Goal: Task Accomplishment & Management: Manage account settings

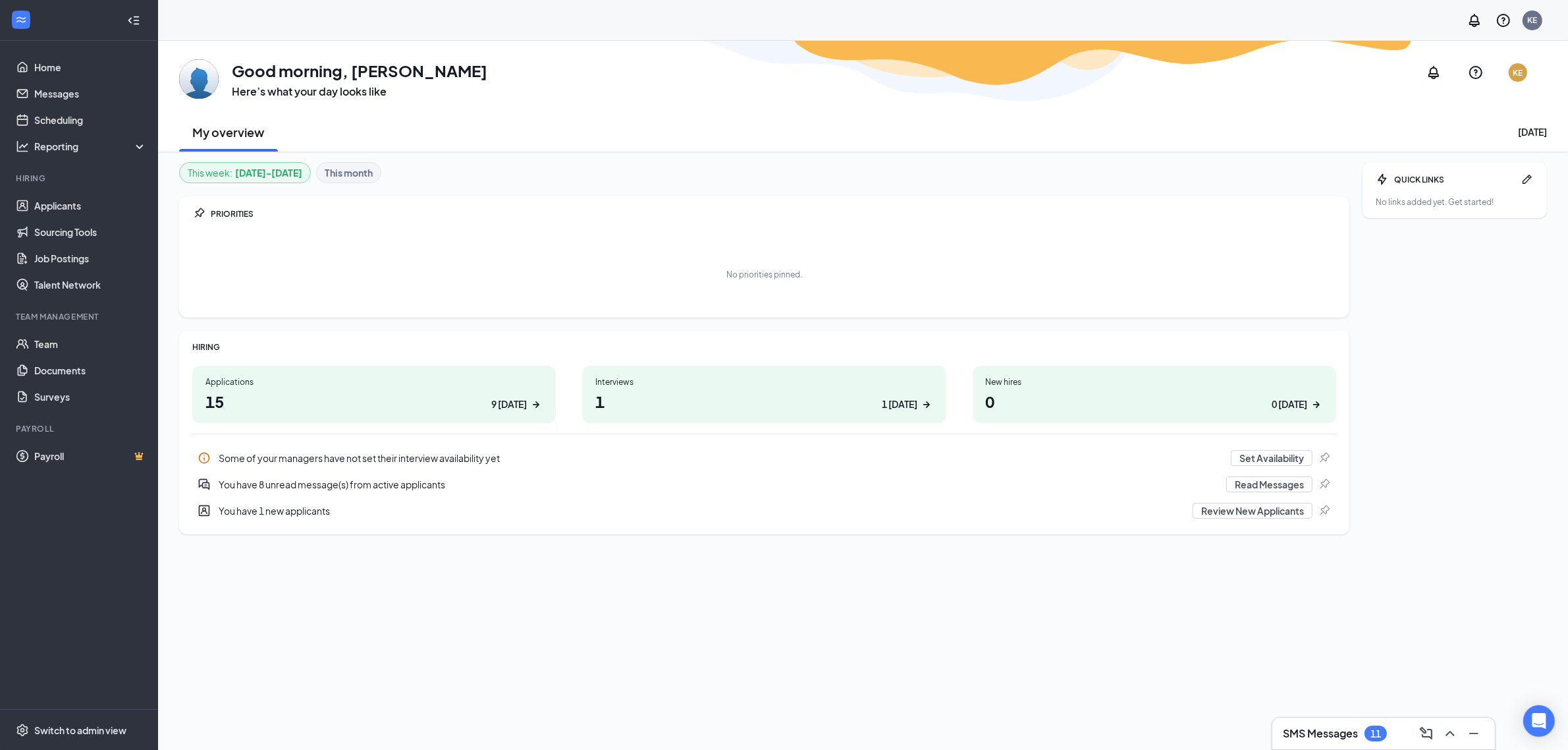
click at [692, 392] on h1 "1 1 [DATE]" at bounding box center [764, 400] width 337 height 22
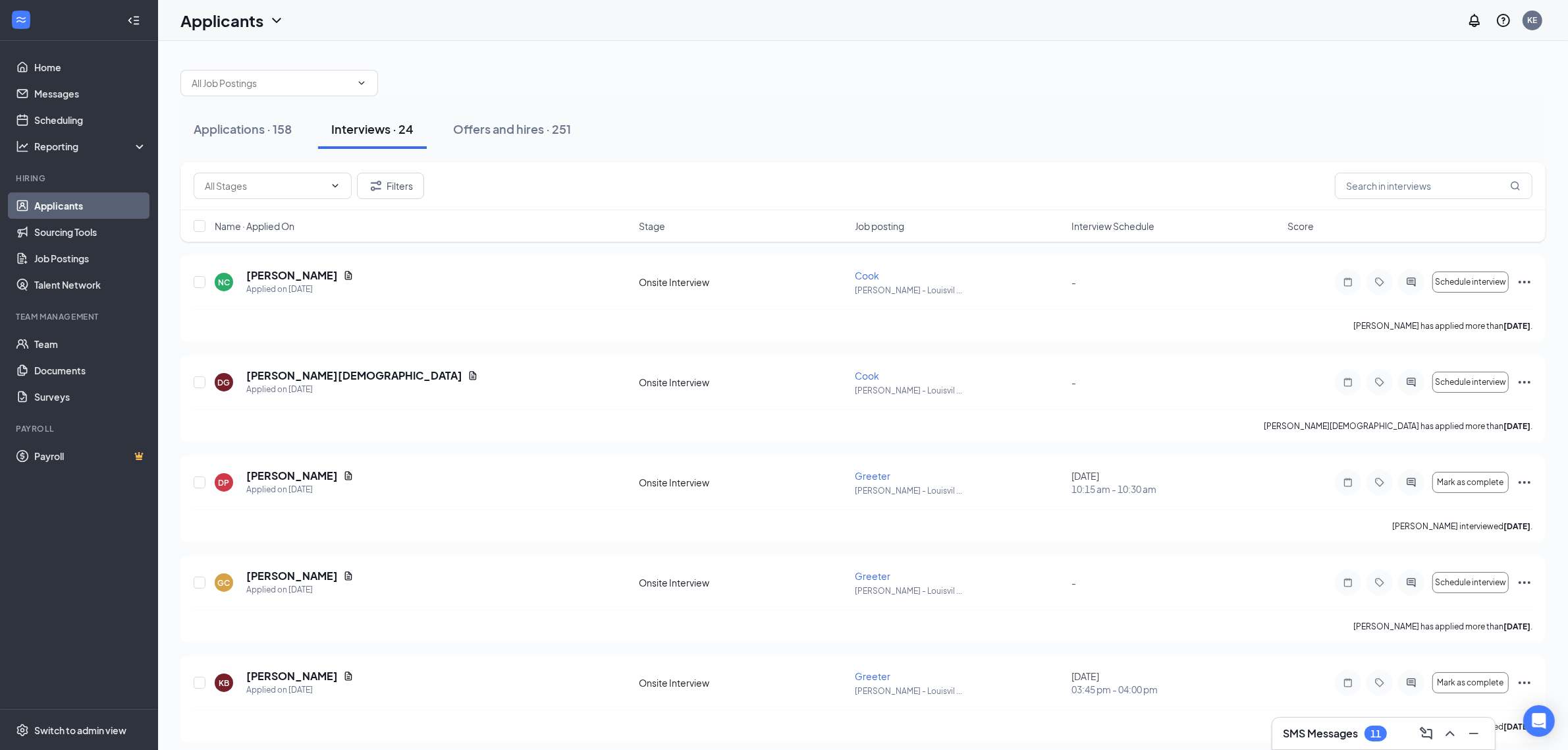
click at [1088, 228] on span "Interview Schedule" at bounding box center [1112, 226] width 83 height 14
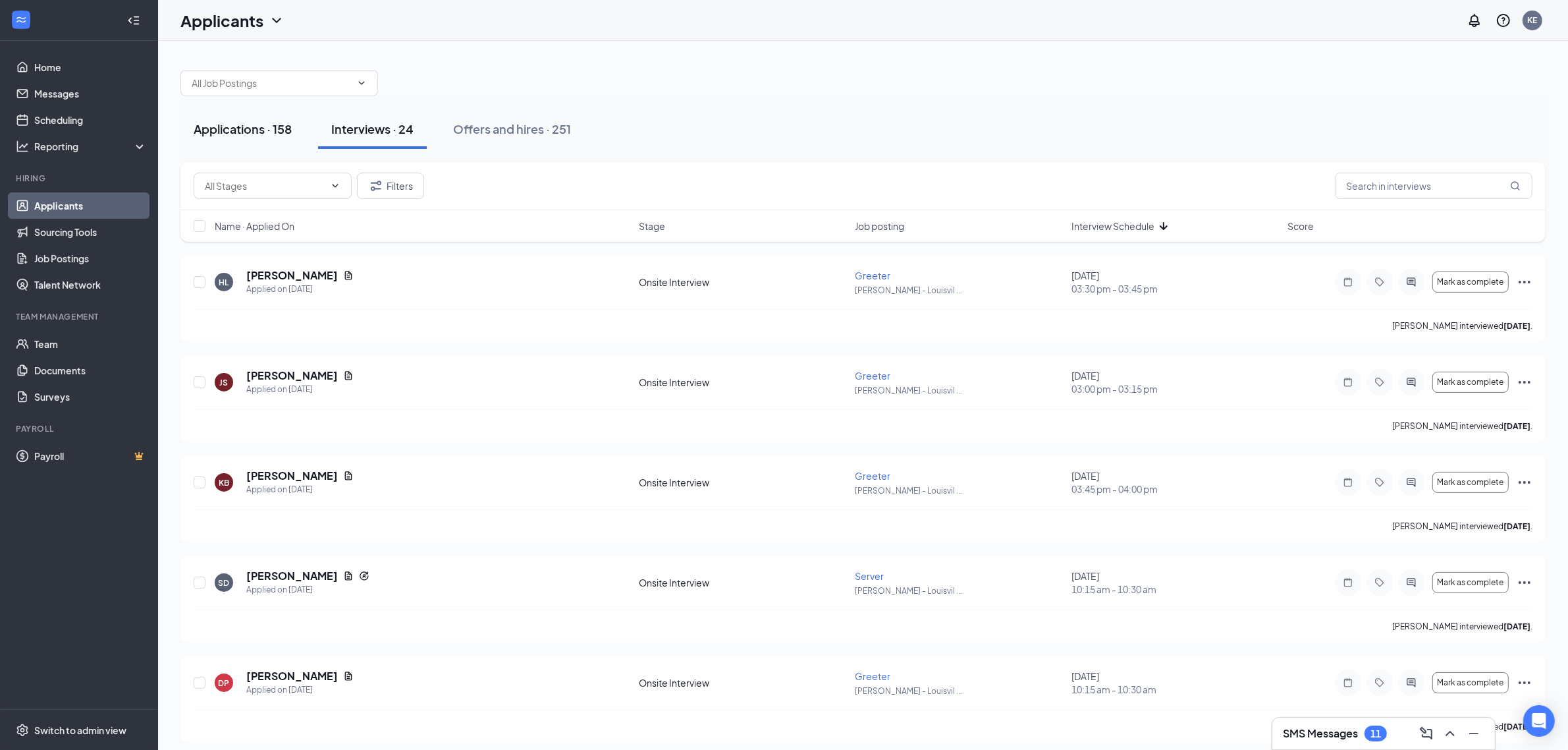
click at [290, 135] on div "Applications · 158" at bounding box center [243, 129] width 98 height 17
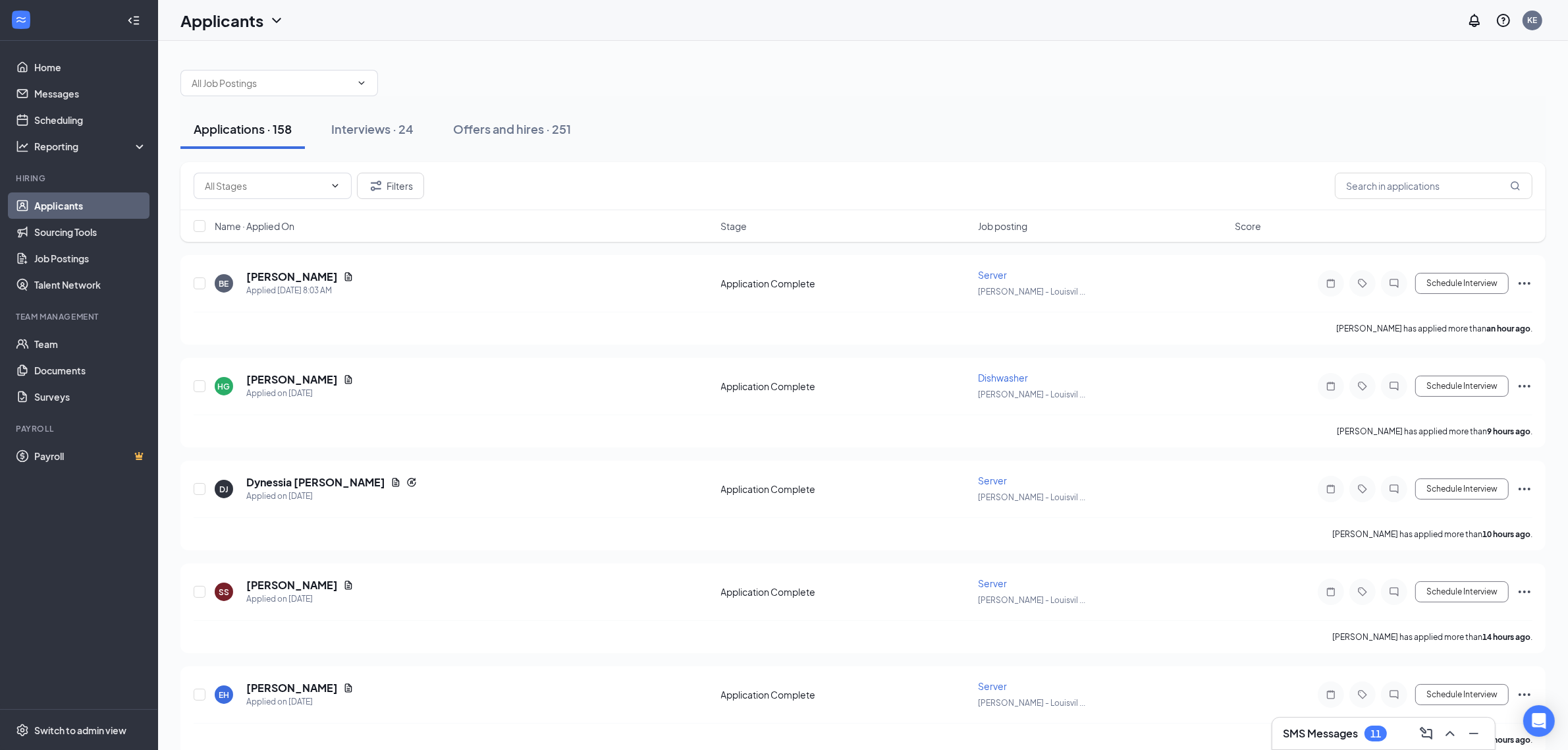
click at [978, 234] on div "Name · Applied On Stage Job posting Score" at bounding box center [863, 226] width 1365 height 31
drag, startPoint x: 978, startPoint y: 225, endPoint x: 973, endPoint y: 232, distance: 8.6
click at [973, 232] on div "Name · Applied On Stage Job posting Score" at bounding box center [863, 226] width 1365 height 31
click at [989, 225] on span "Job posting" at bounding box center [1002, 226] width 50 height 14
click at [989, 229] on span "Job posting" at bounding box center [1002, 226] width 50 height 14
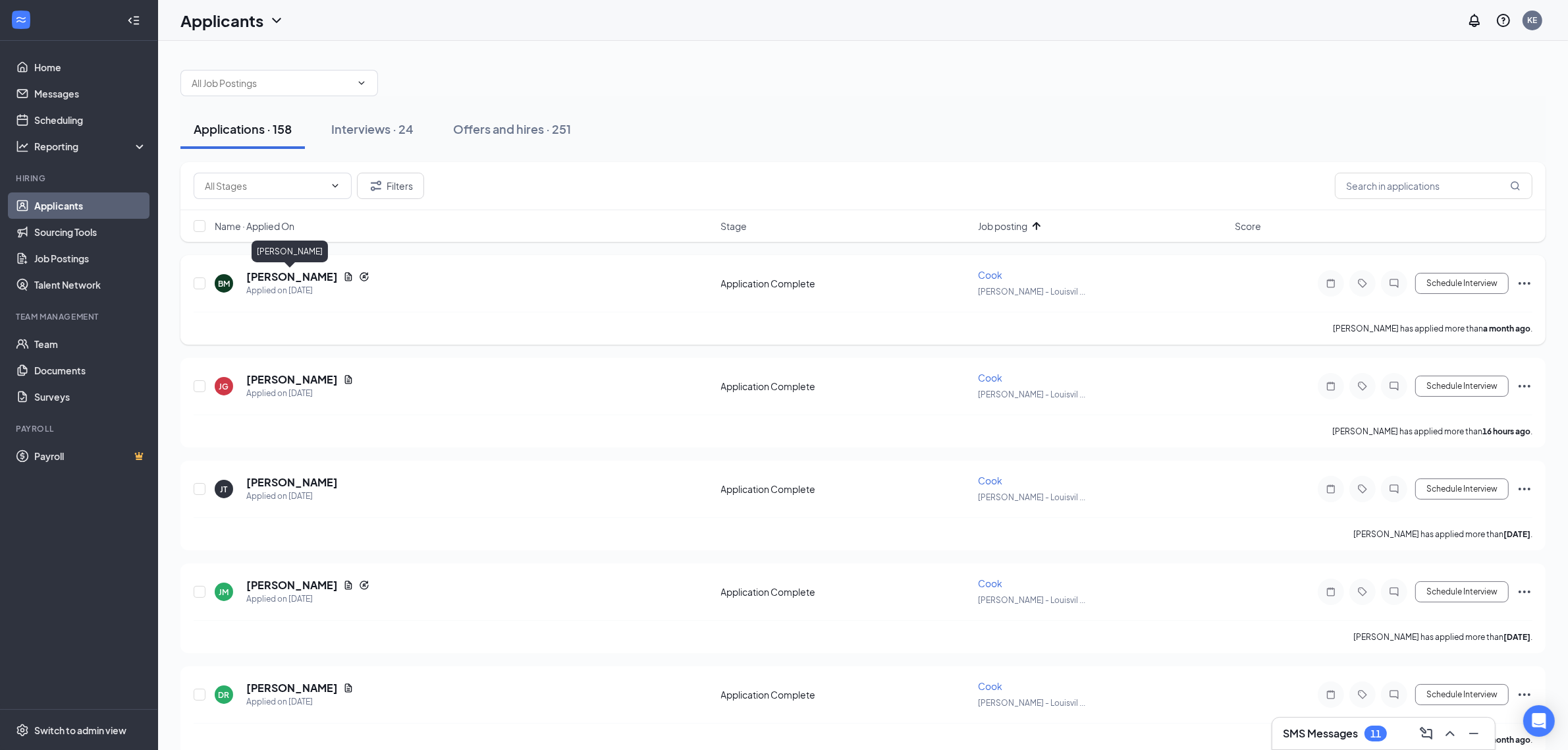
click at [324, 279] on h5 "Benjamin Meyer" at bounding box center [292, 277] width 92 height 15
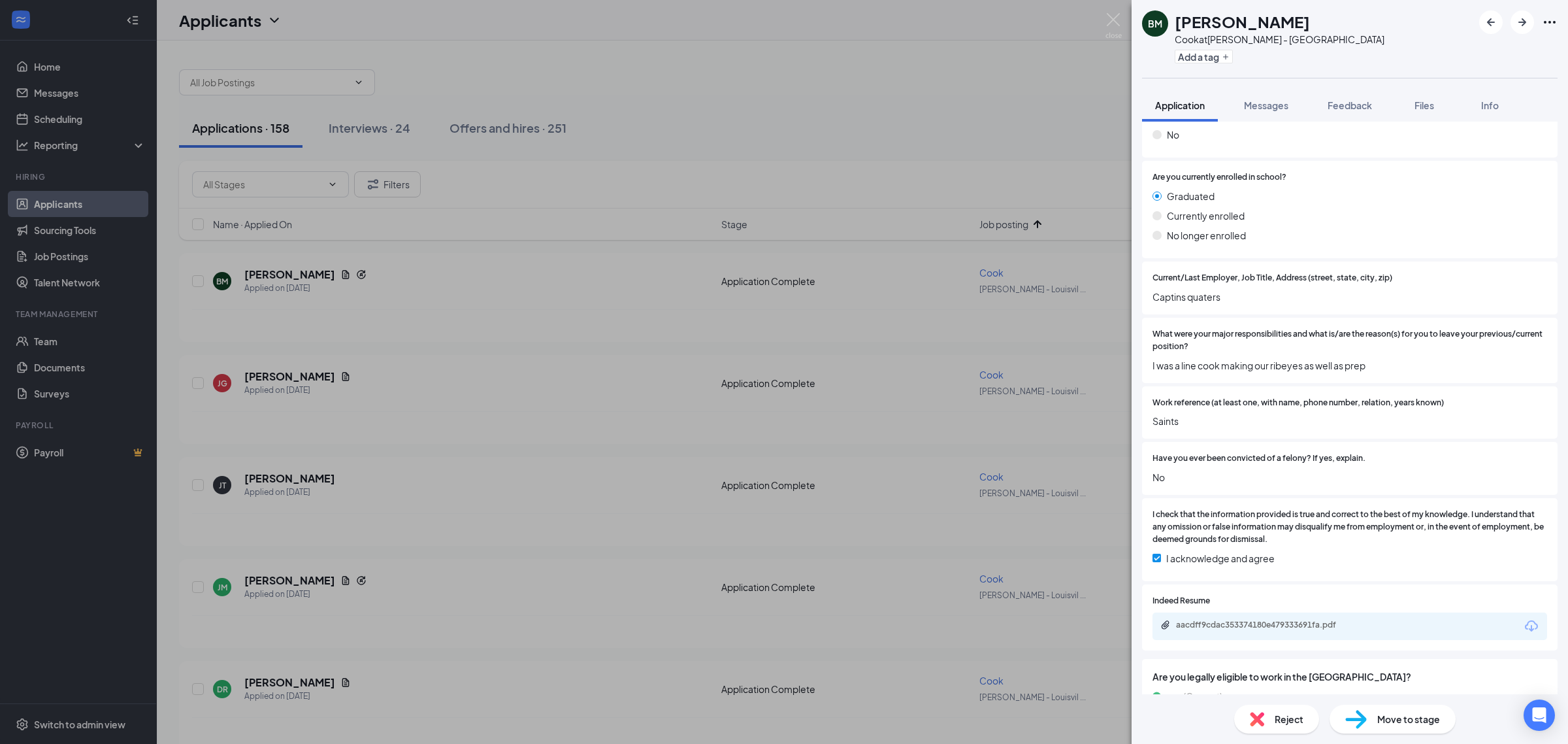
scroll to position [735, 0]
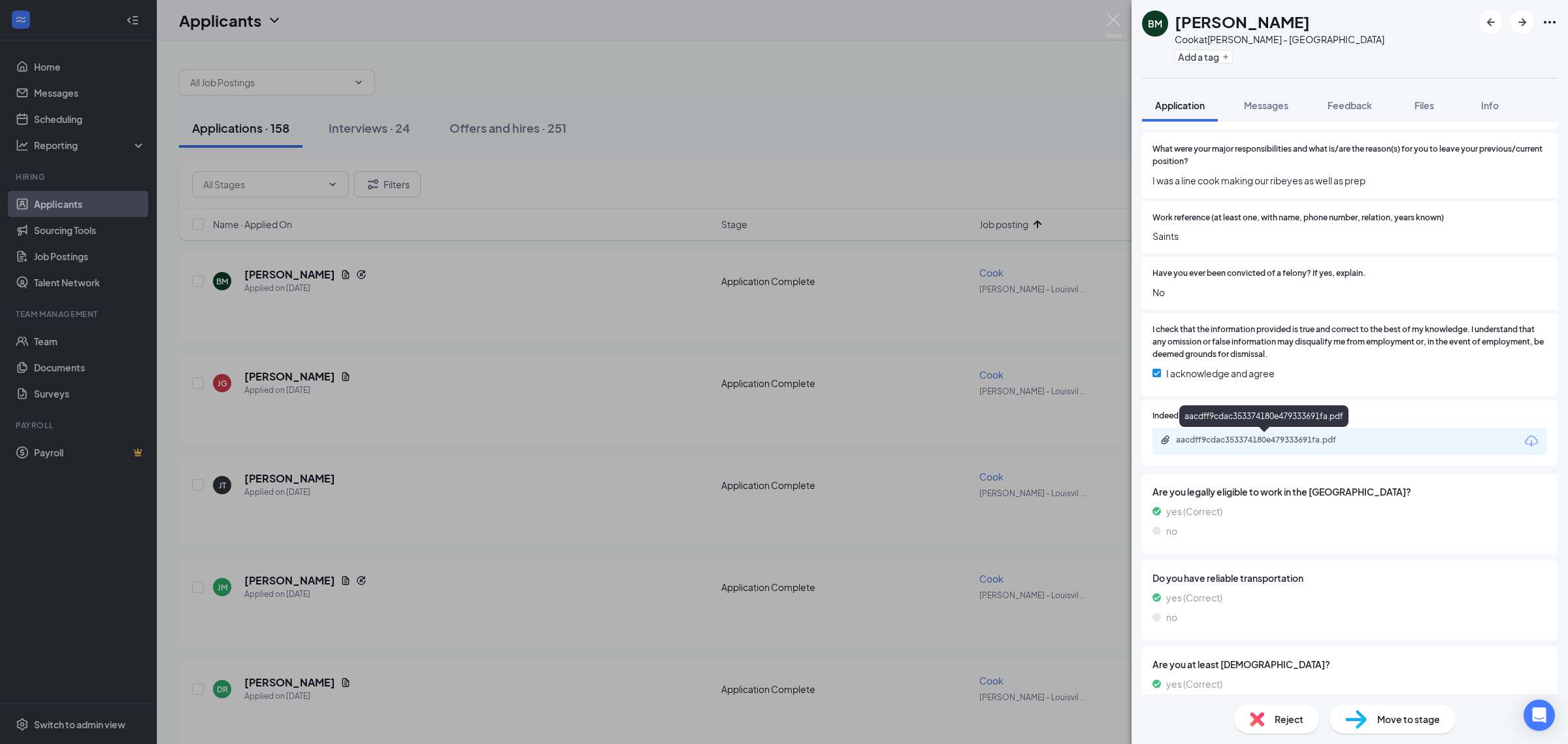
click at [1304, 440] on div "aacdff9cdac353374180e479333691fa.pdf" at bounding box center [1267, 440] width 183 height 11
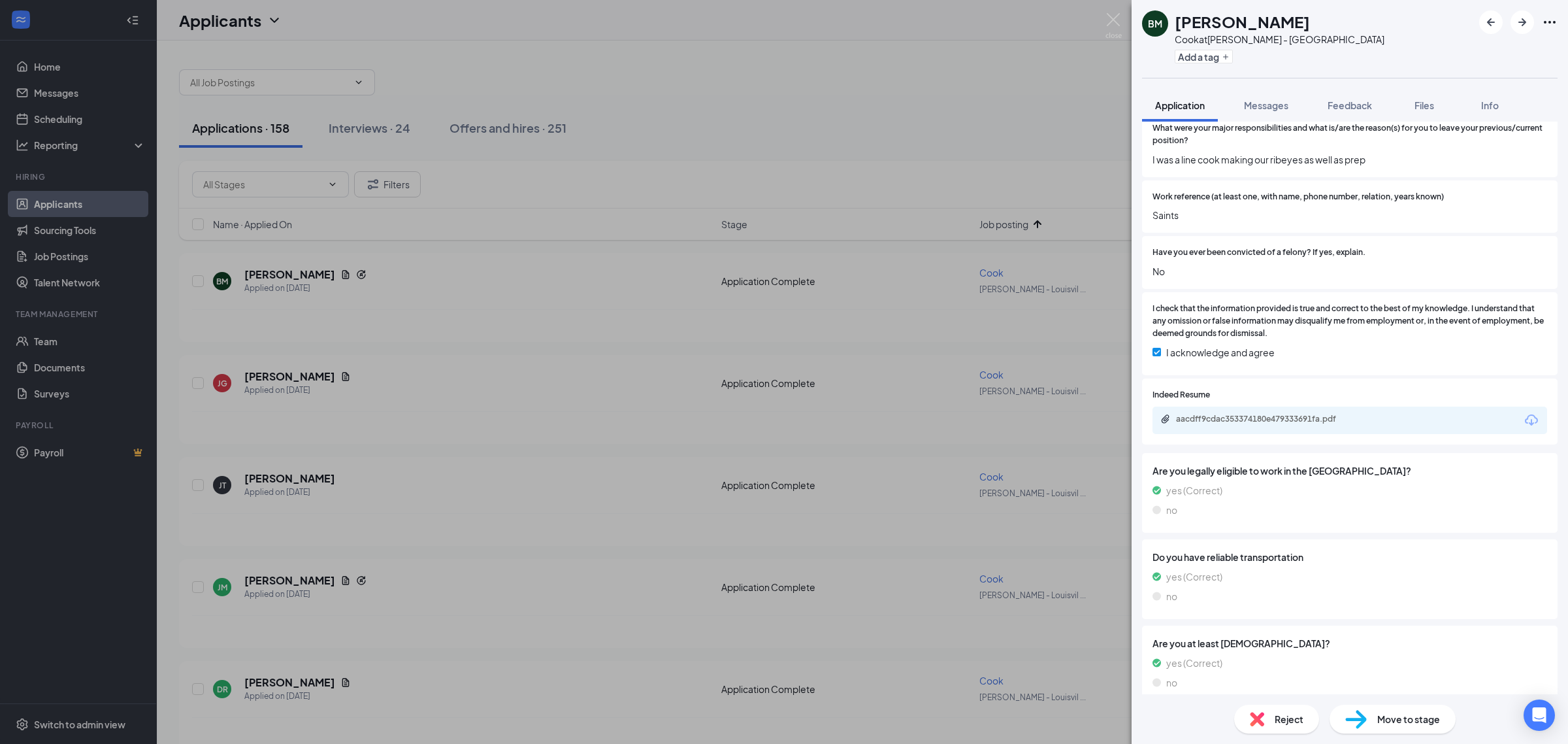
scroll to position [778, 0]
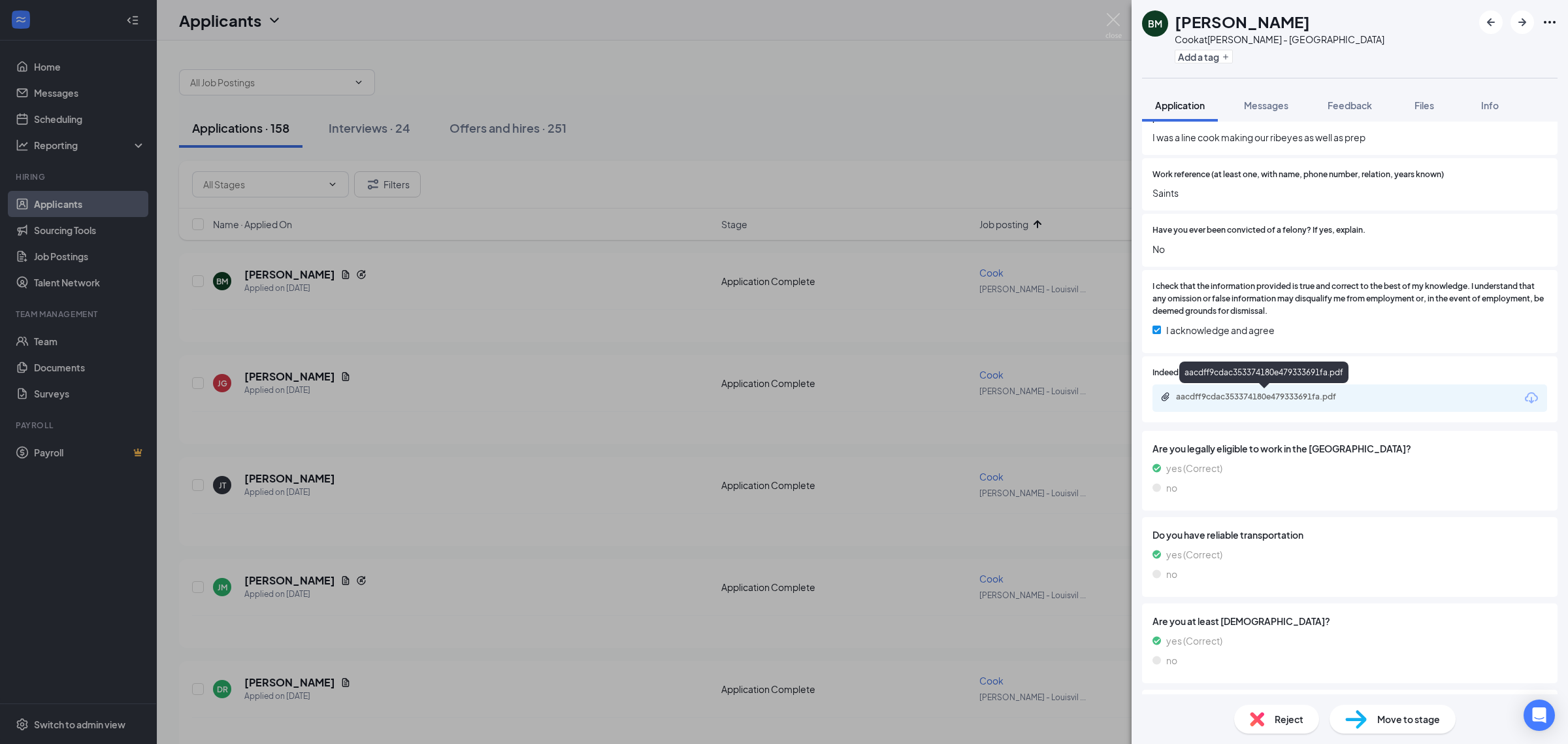
click at [1261, 398] on div "aacdff9cdac353374180e479333691fa.pdf" at bounding box center [1267, 396] width 183 height 11
click at [1277, 720] on span "Reject" at bounding box center [1289, 718] width 29 height 14
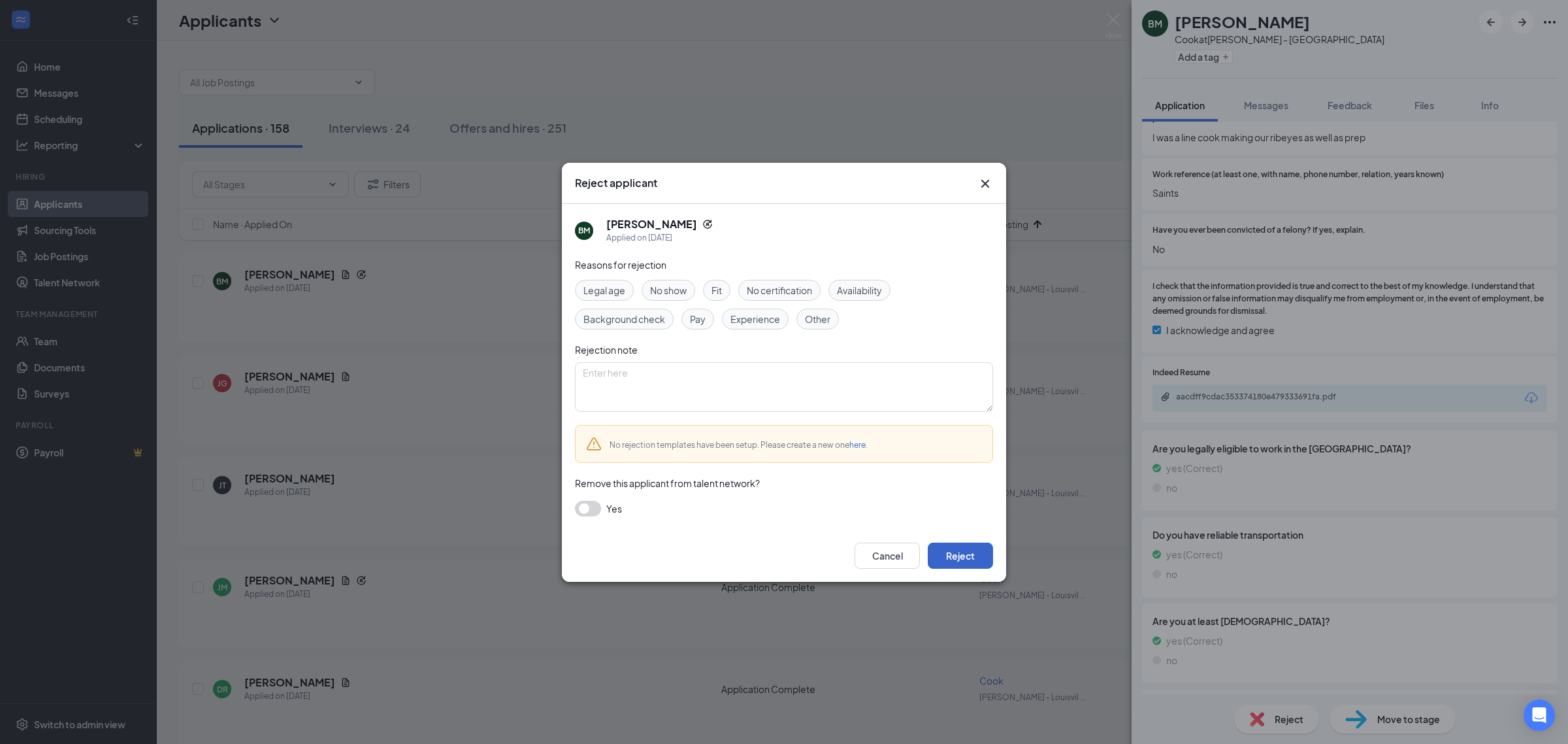
click at [959, 554] on button "Reject" at bounding box center [960, 555] width 66 height 26
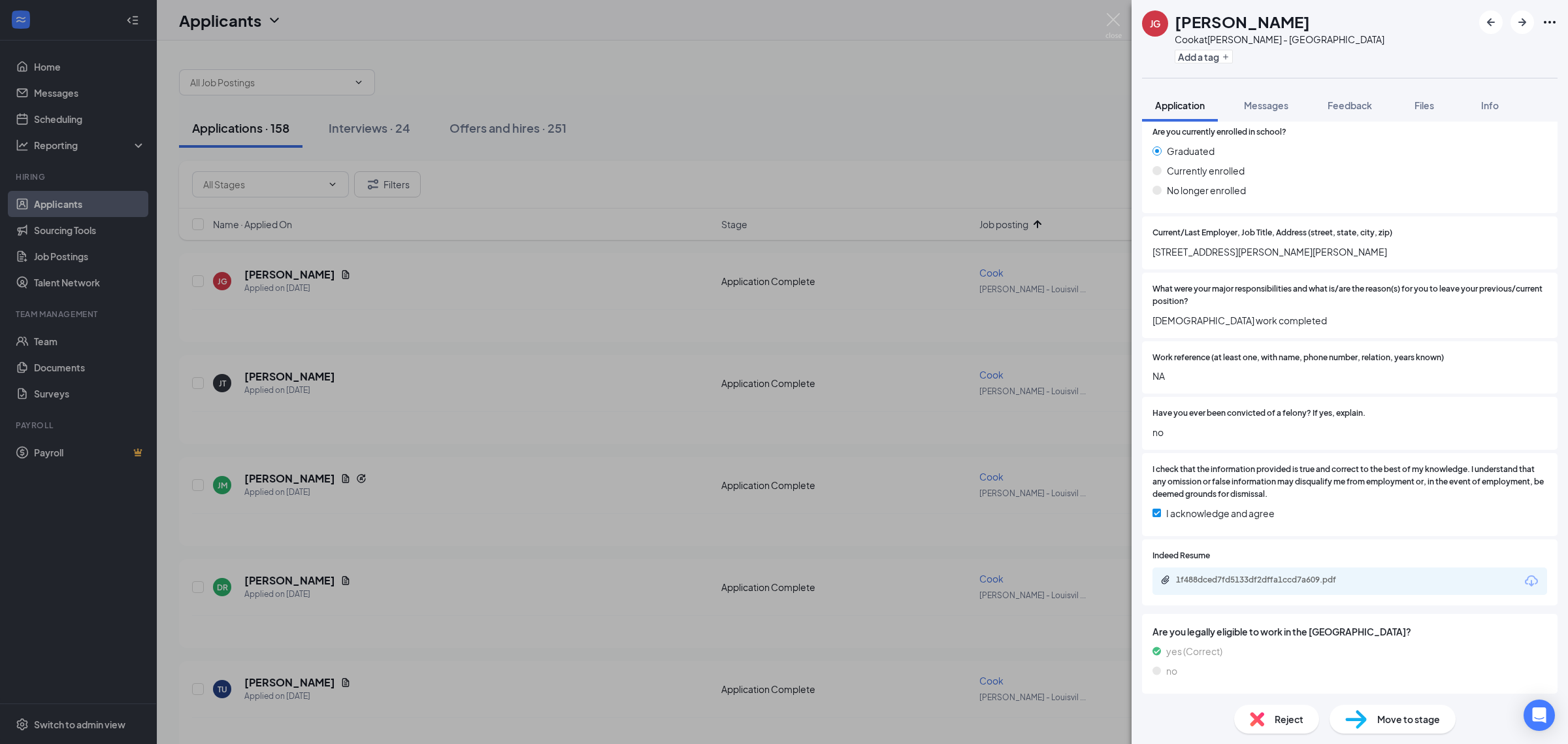
scroll to position [572, 0]
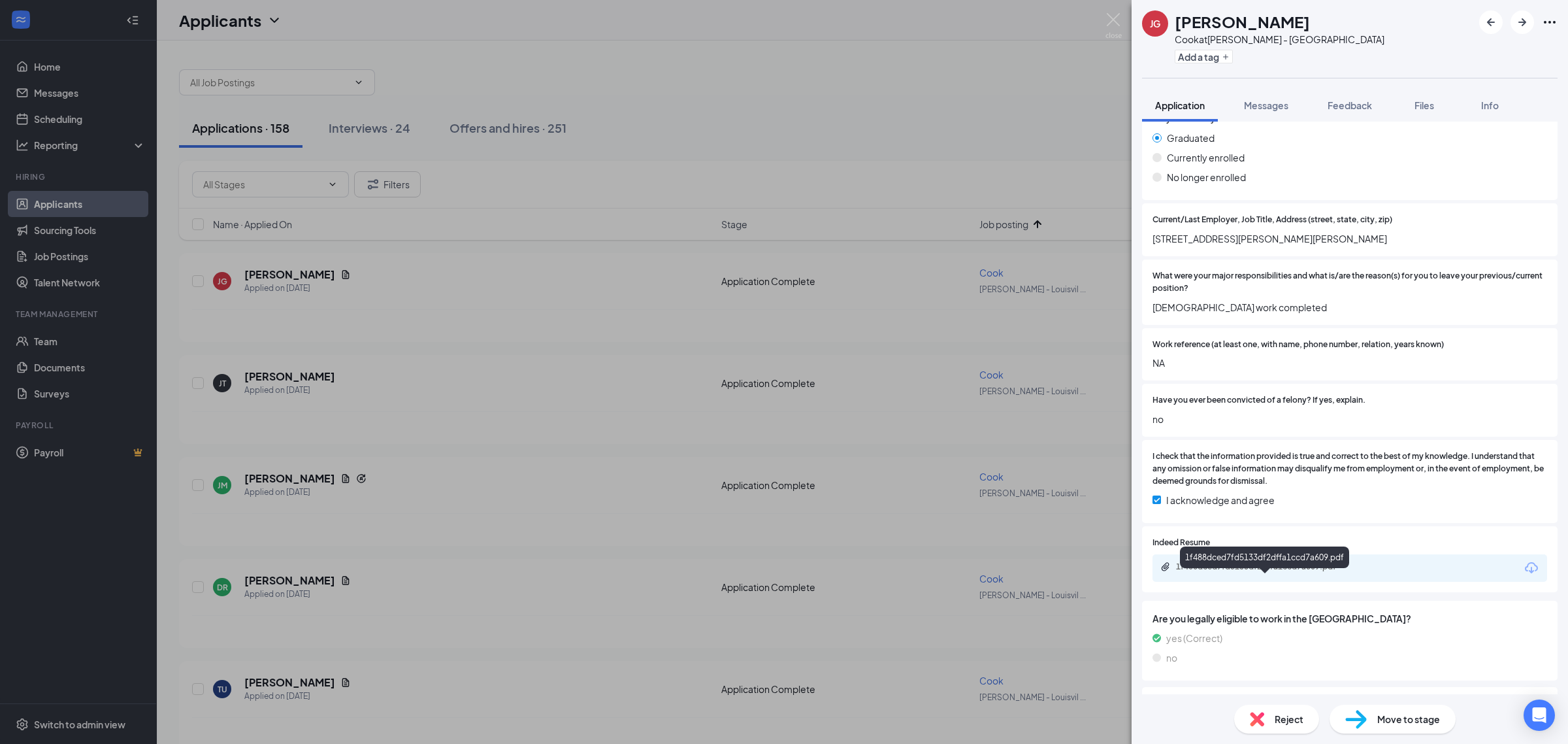
click at [1304, 572] on div "1f488dced7fd5133df2dffa1ccd7a609.pdf" at bounding box center [1267, 566] width 183 height 11
click at [582, 294] on div "JG James Gage Cook at Connors - Louisville Add a tag Application Messages Feedb…" at bounding box center [784, 372] width 1568 height 744
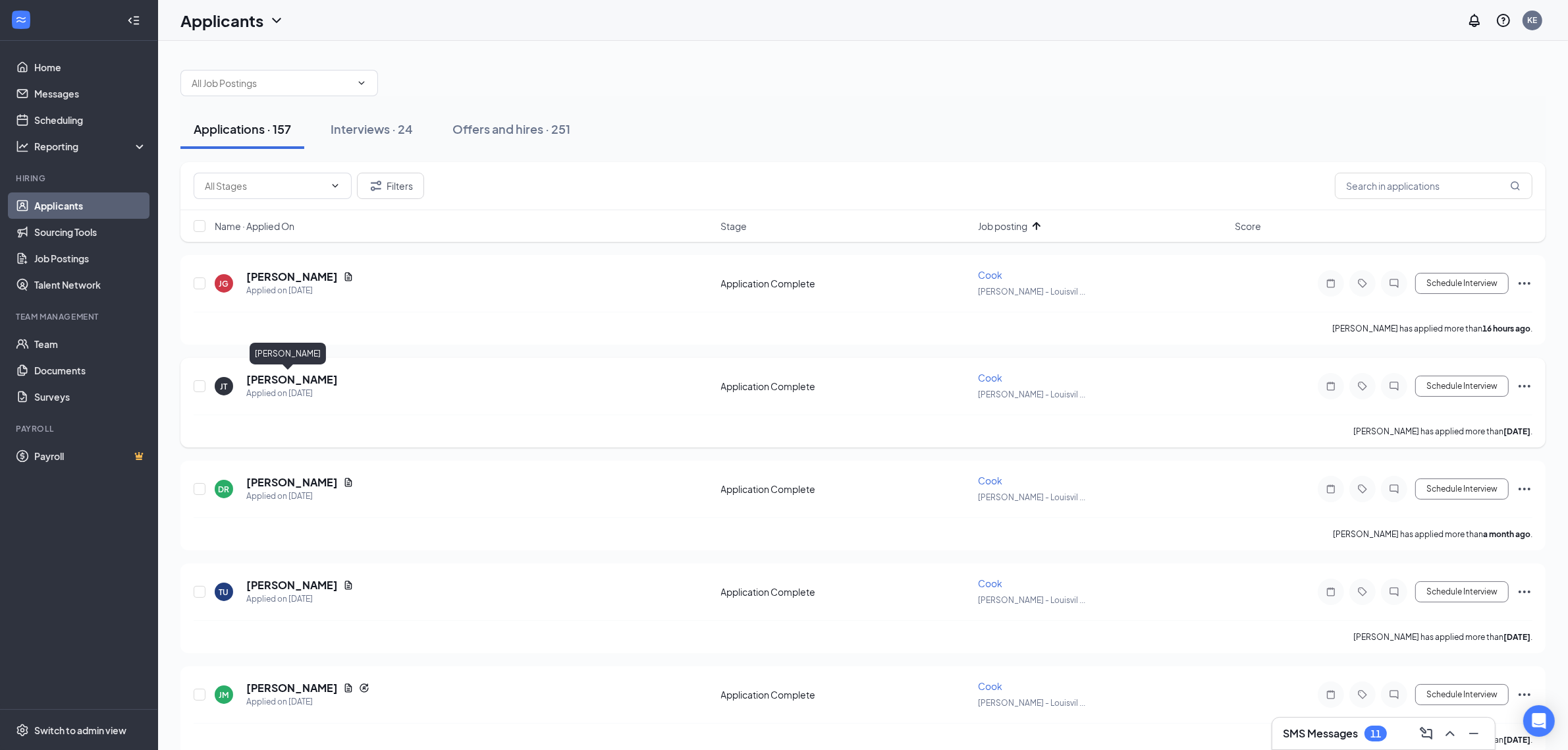
click at [287, 379] on h5 "Jenifer Torres" at bounding box center [292, 379] width 92 height 15
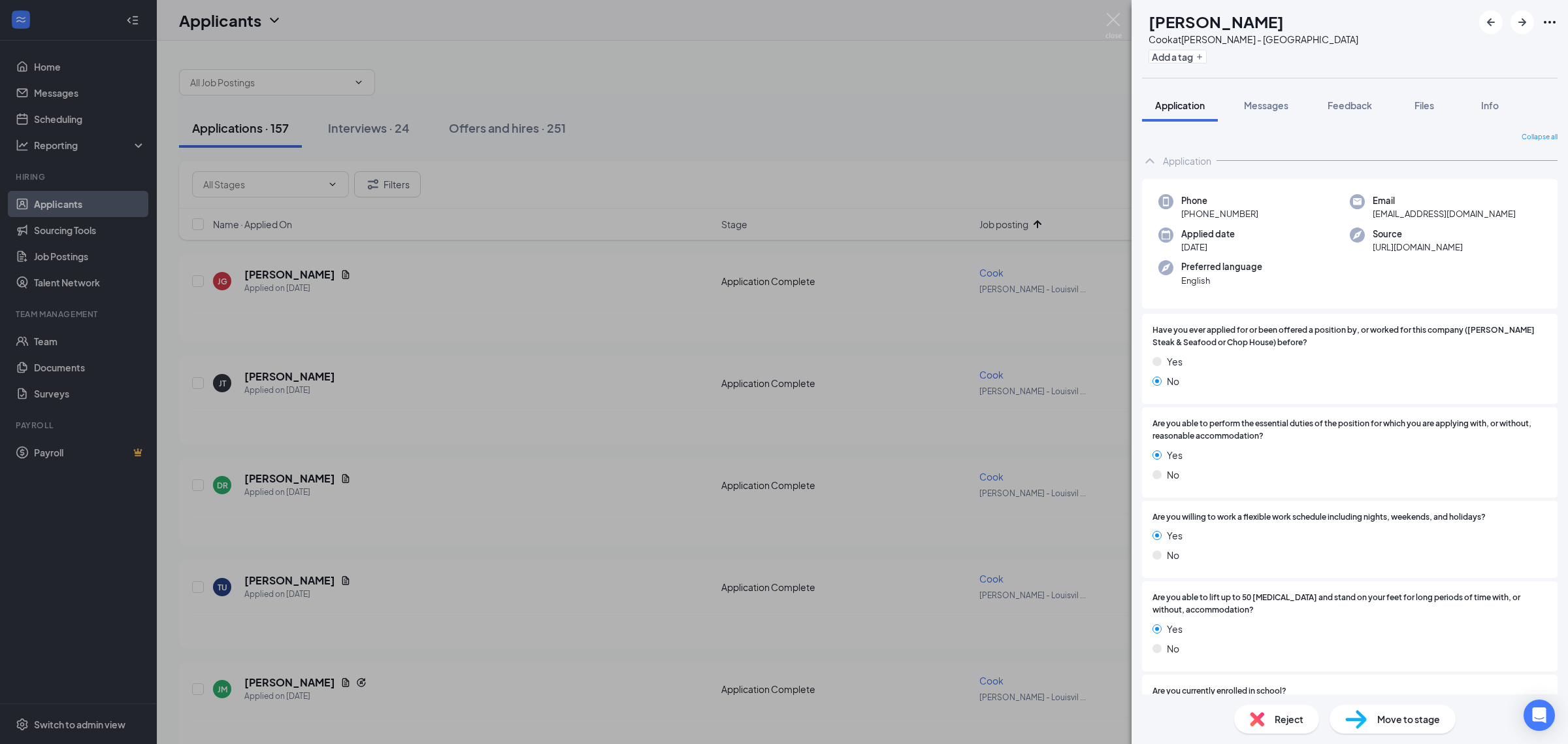
click at [1262, 722] on img at bounding box center [1257, 718] width 14 height 14
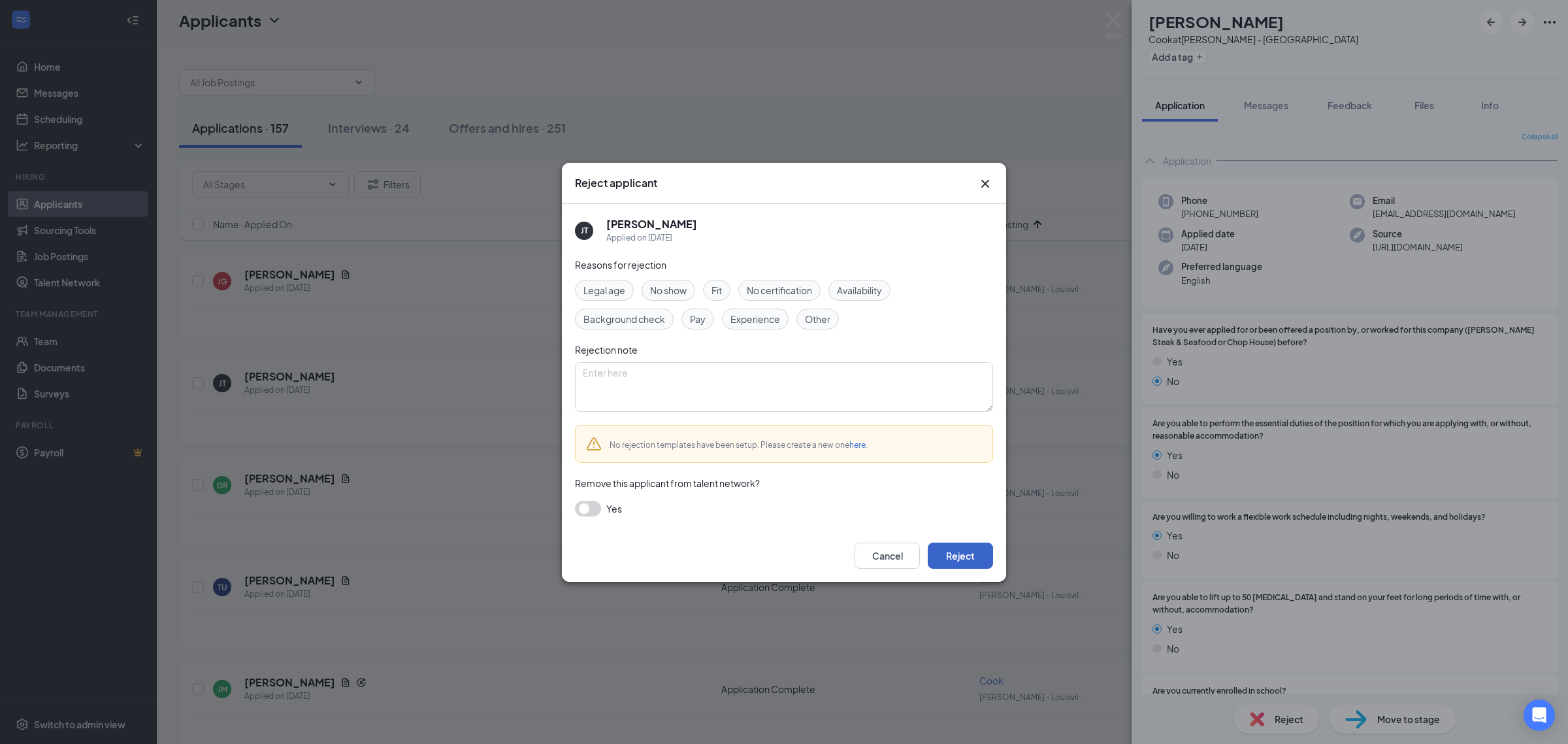
click at [968, 549] on button "Reject" at bounding box center [960, 555] width 66 height 26
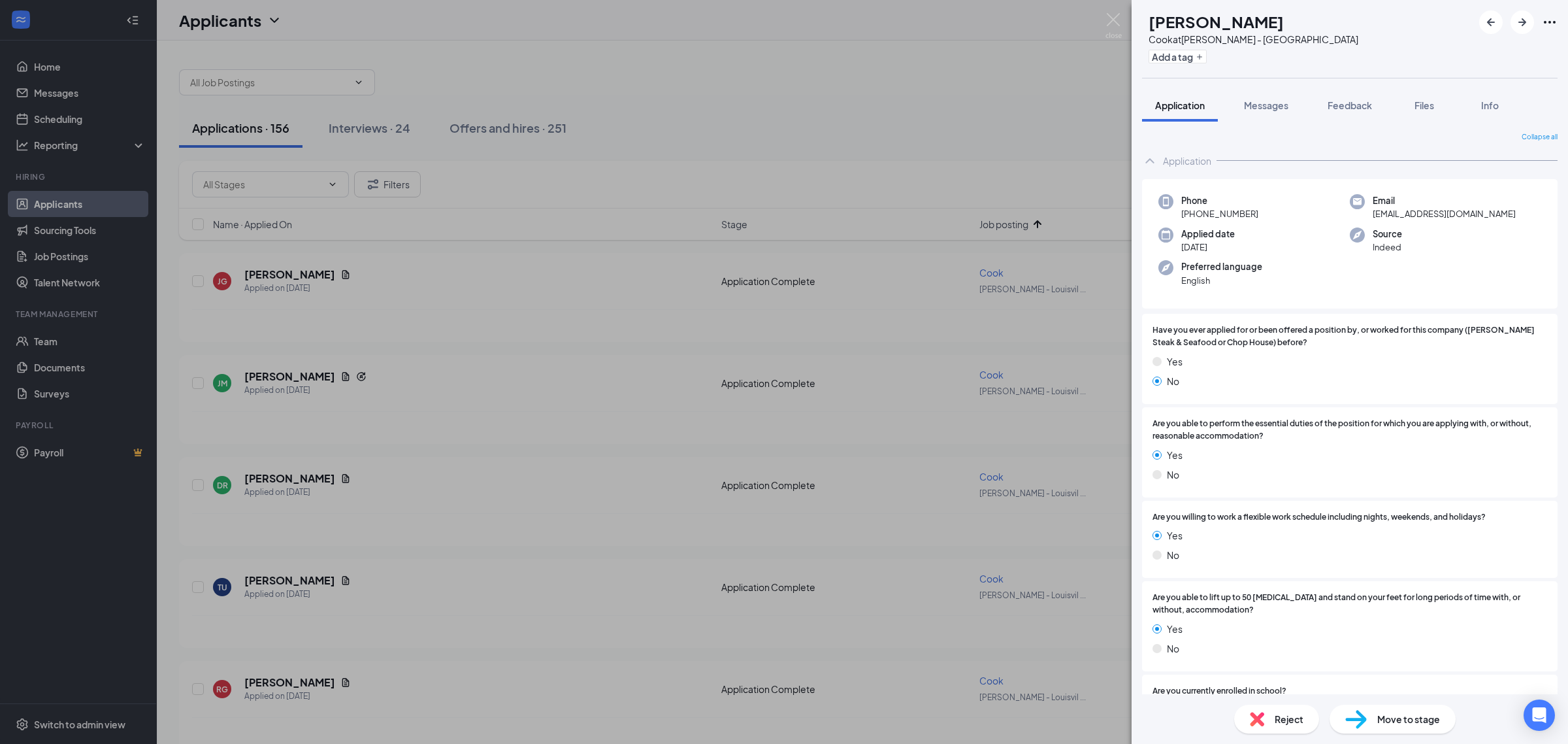
click at [407, 469] on div "DR Daniel Reyes Cook at Connors - Louisville Add a tag Application Messages Fee…" at bounding box center [784, 372] width 1568 height 744
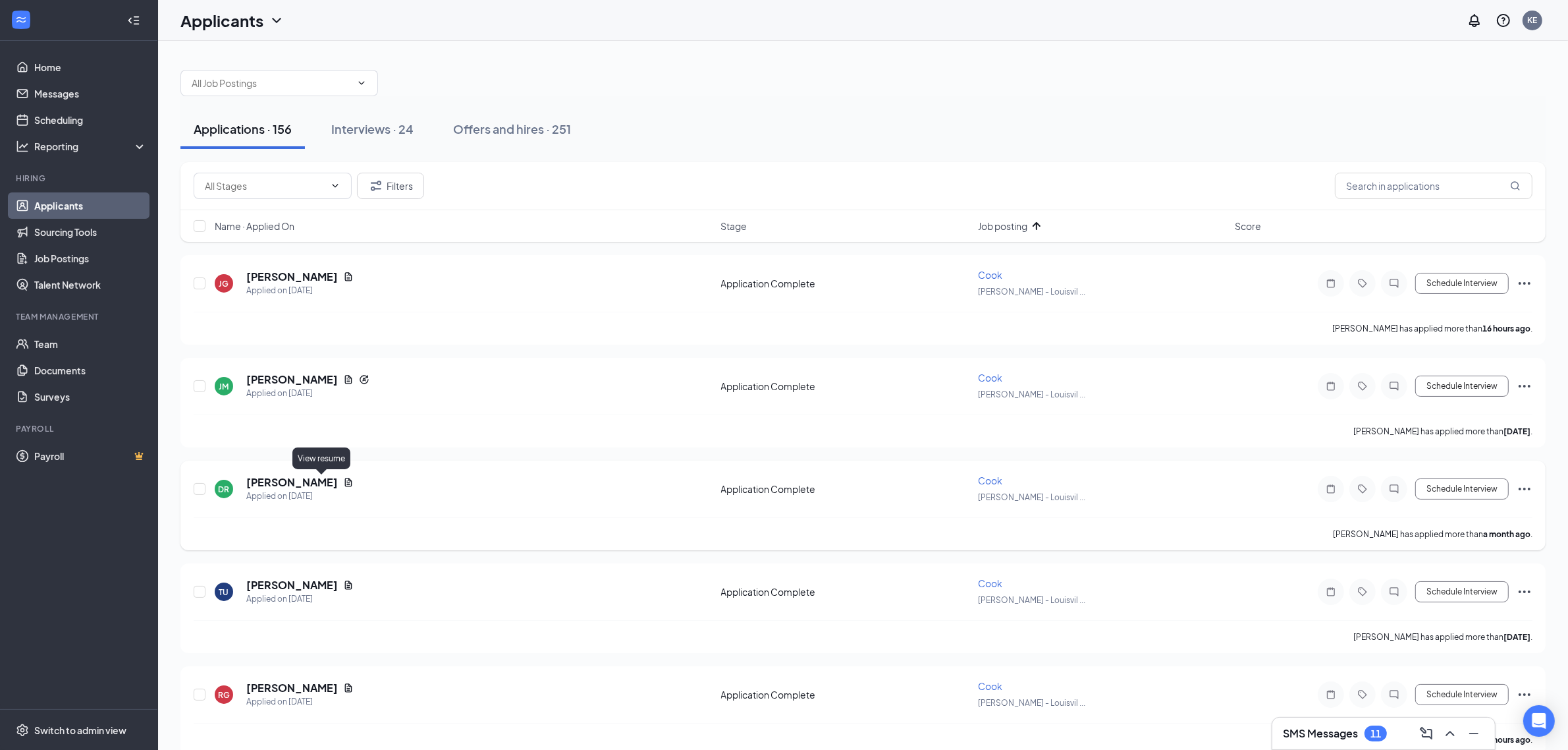
click at [293, 474] on body "Home Messages Scheduling Reporting Hiring Applicants Sourcing Tools Job Posting…" at bounding box center [784, 375] width 1568 height 750
click at [286, 475] on h5 "Daniel Reyes" at bounding box center [292, 482] width 92 height 15
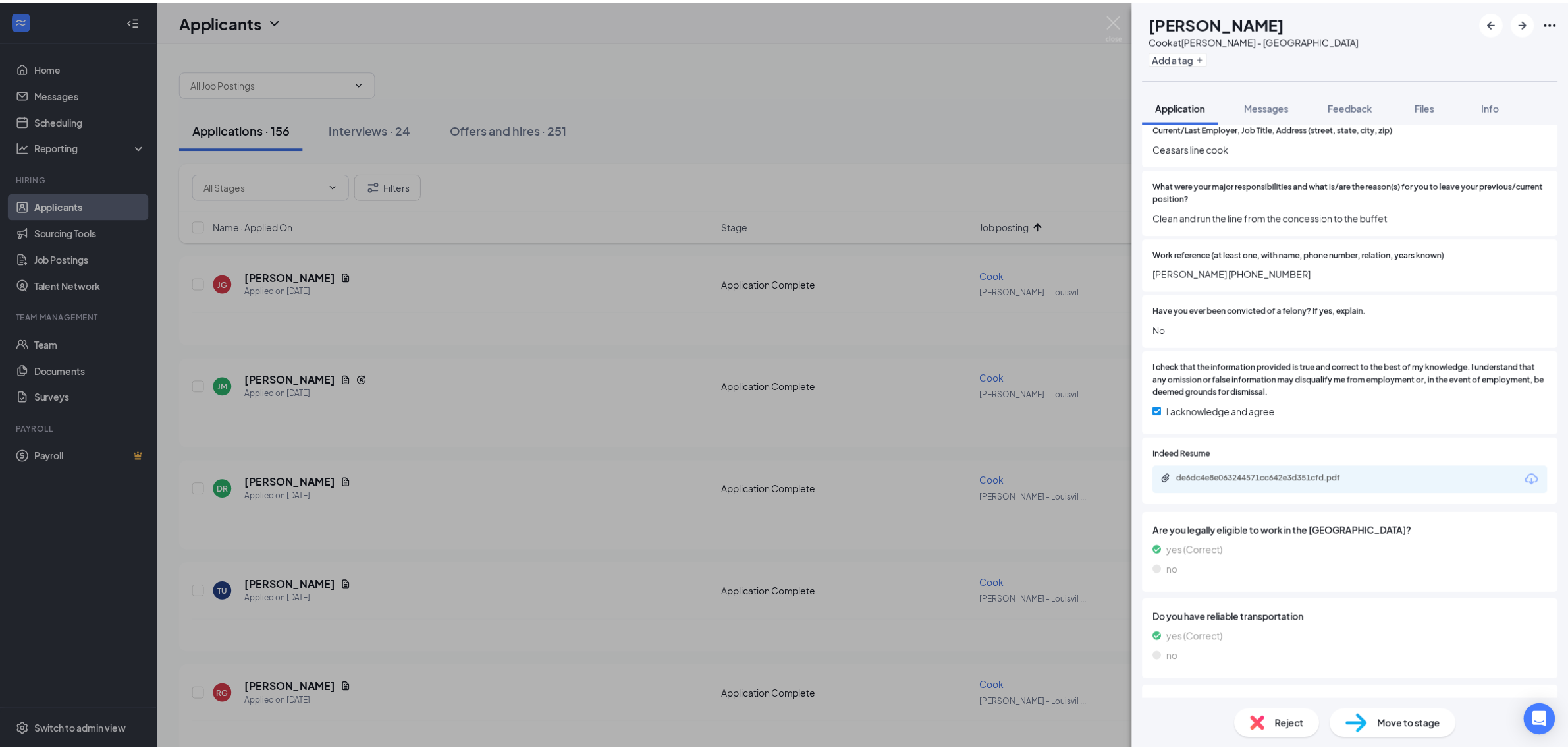
scroll to position [741, 0]
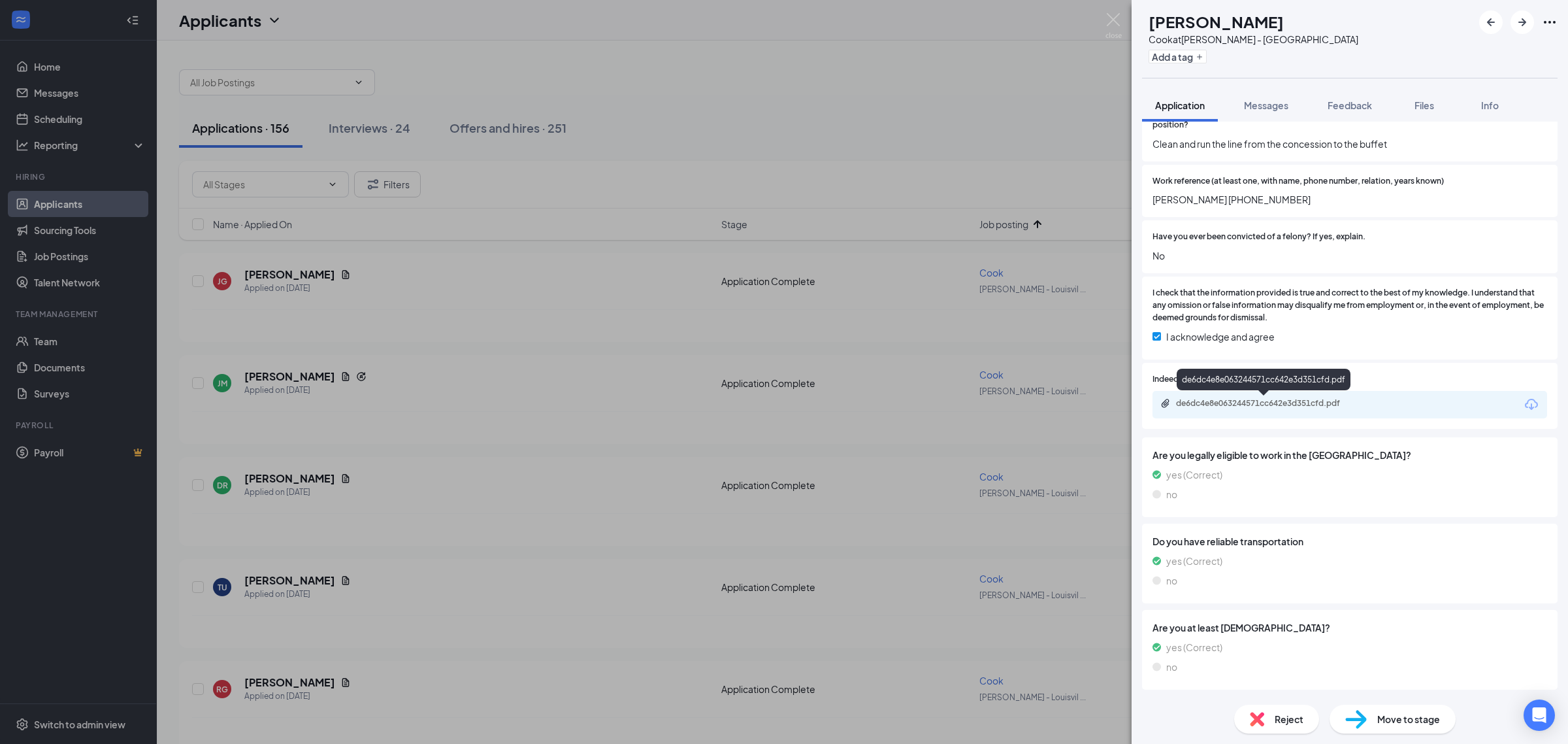
click at [1277, 409] on div "de6dc4e8e063244571cc642e3d351cfd.pdf" at bounding box center [1266, 404] width 212 height 13
click at [544, 177] on div "DR Daniel Reyes Cook at Connors - Louisville Add a tag Application Messages Fee…" at bounding box center [784, 372] width 1568 height 744
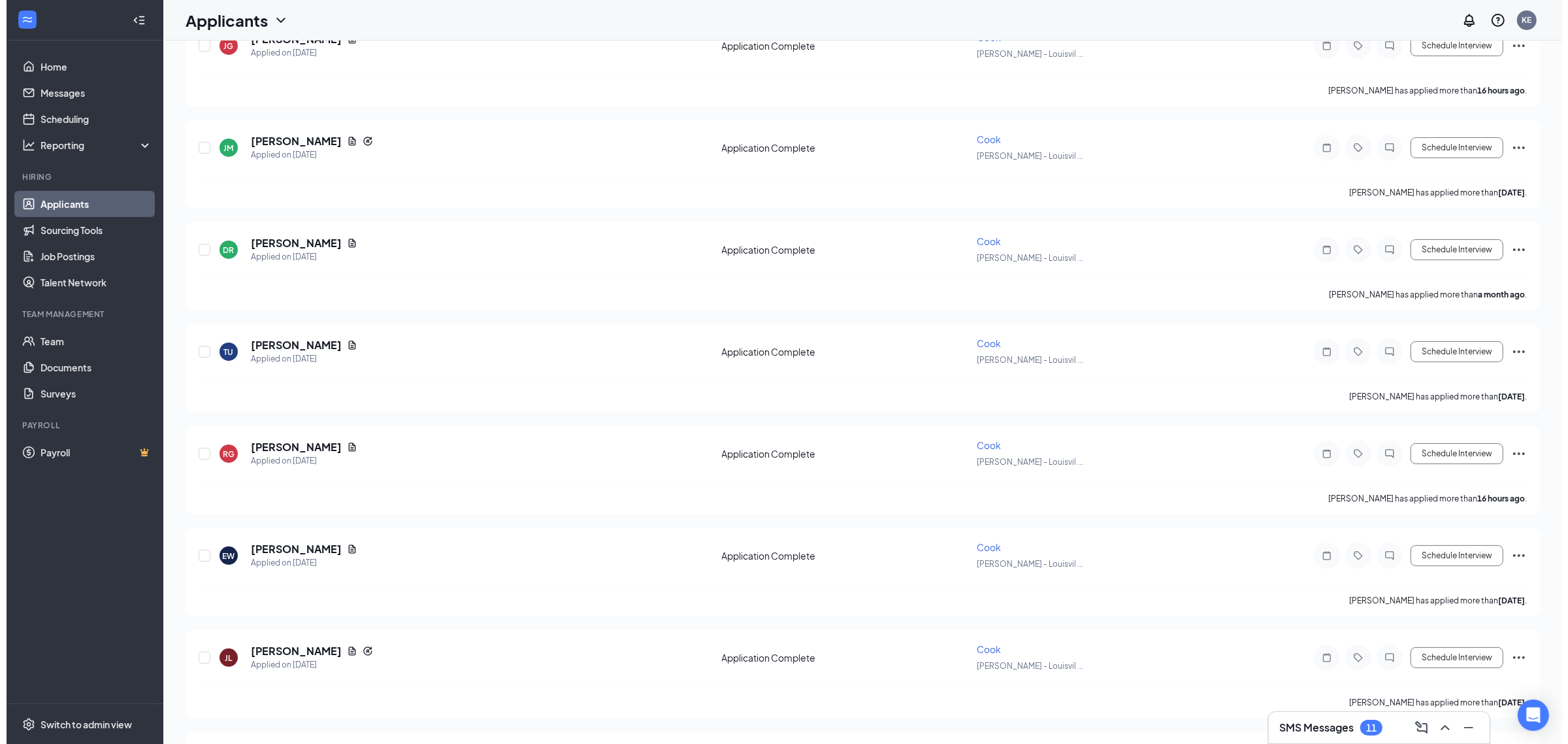
scroll to position [245, 0]
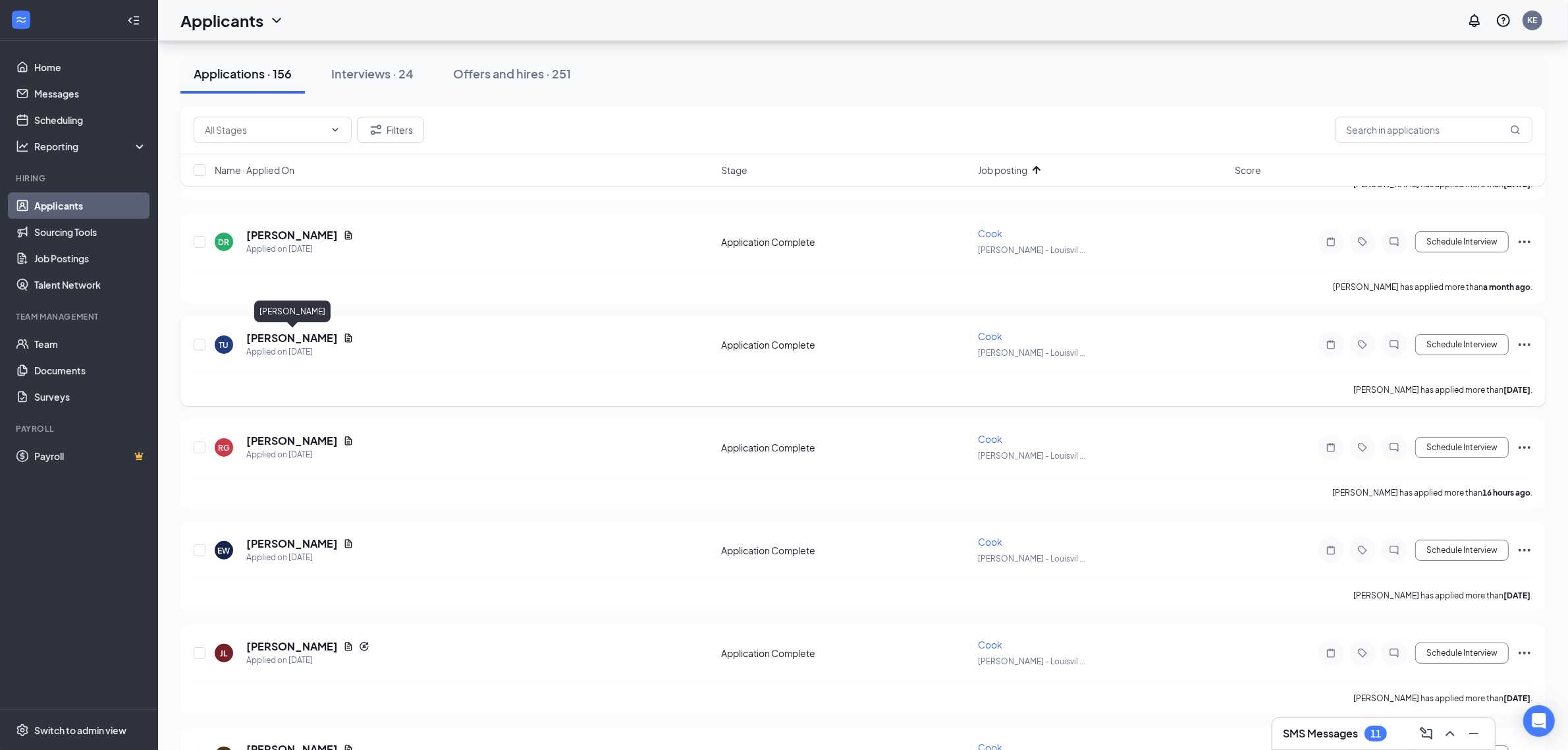
click at [331, 334] on h5 "Tristan Underwood" at bounding box center [292, 337] width 92 height 15
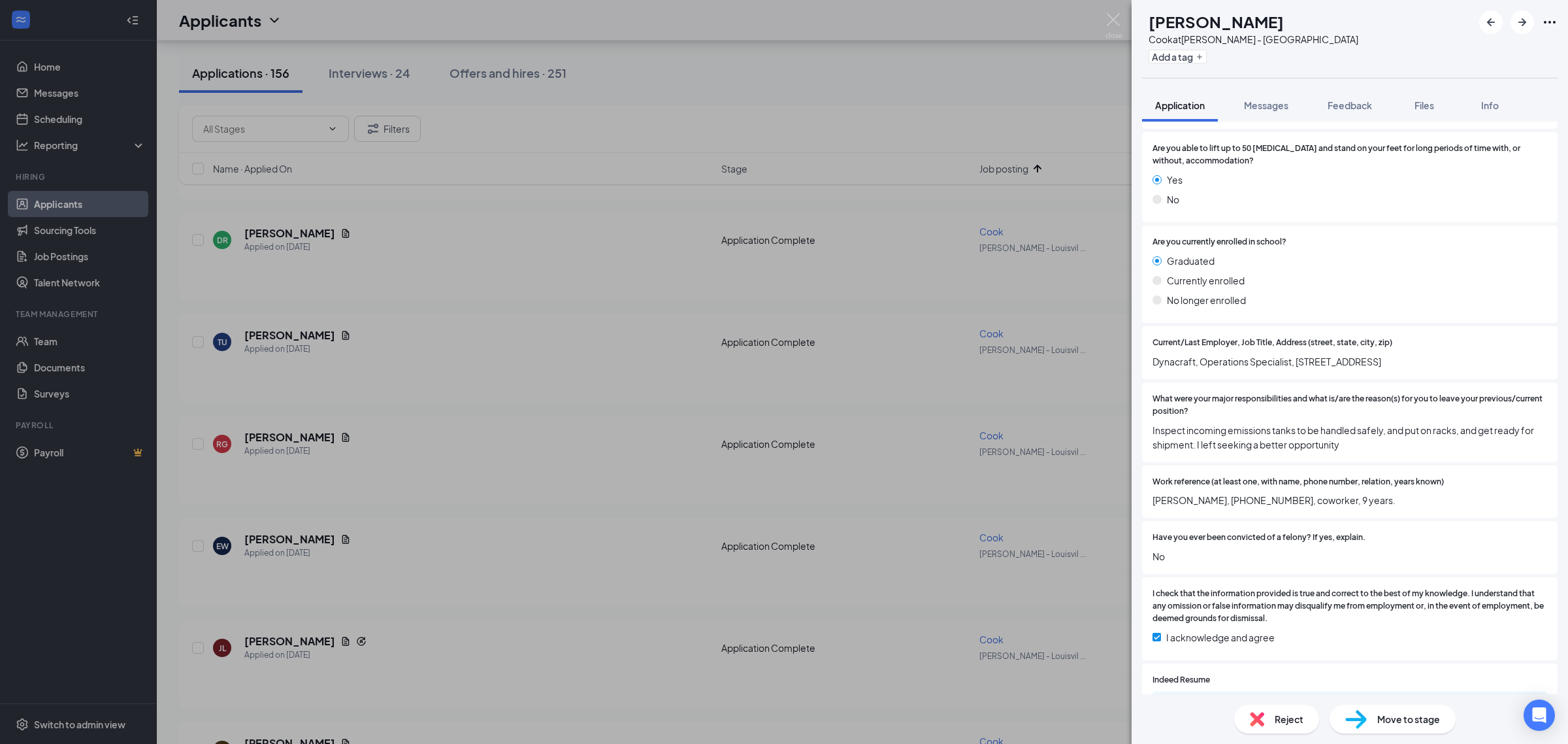
scroll to position [572, 0]
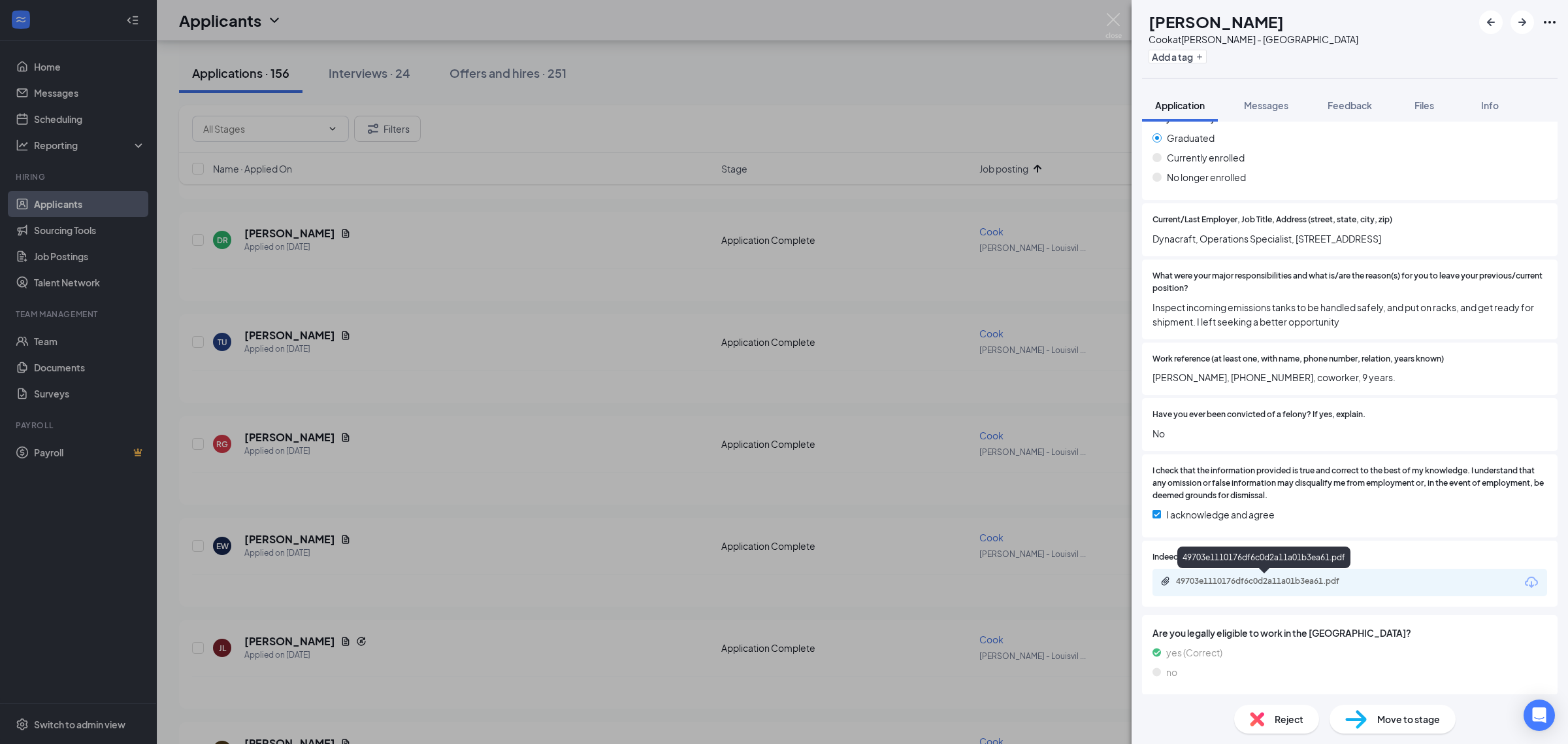
click at [1265, 577] on div "49703e1110176df6c0d2a11a01b3ea61.pdf" at bounding box center [1267, 581] width 183 height 11
click at [1269, 716] on div "Reject" at bounding box center [1276, 719] width 85 height 29
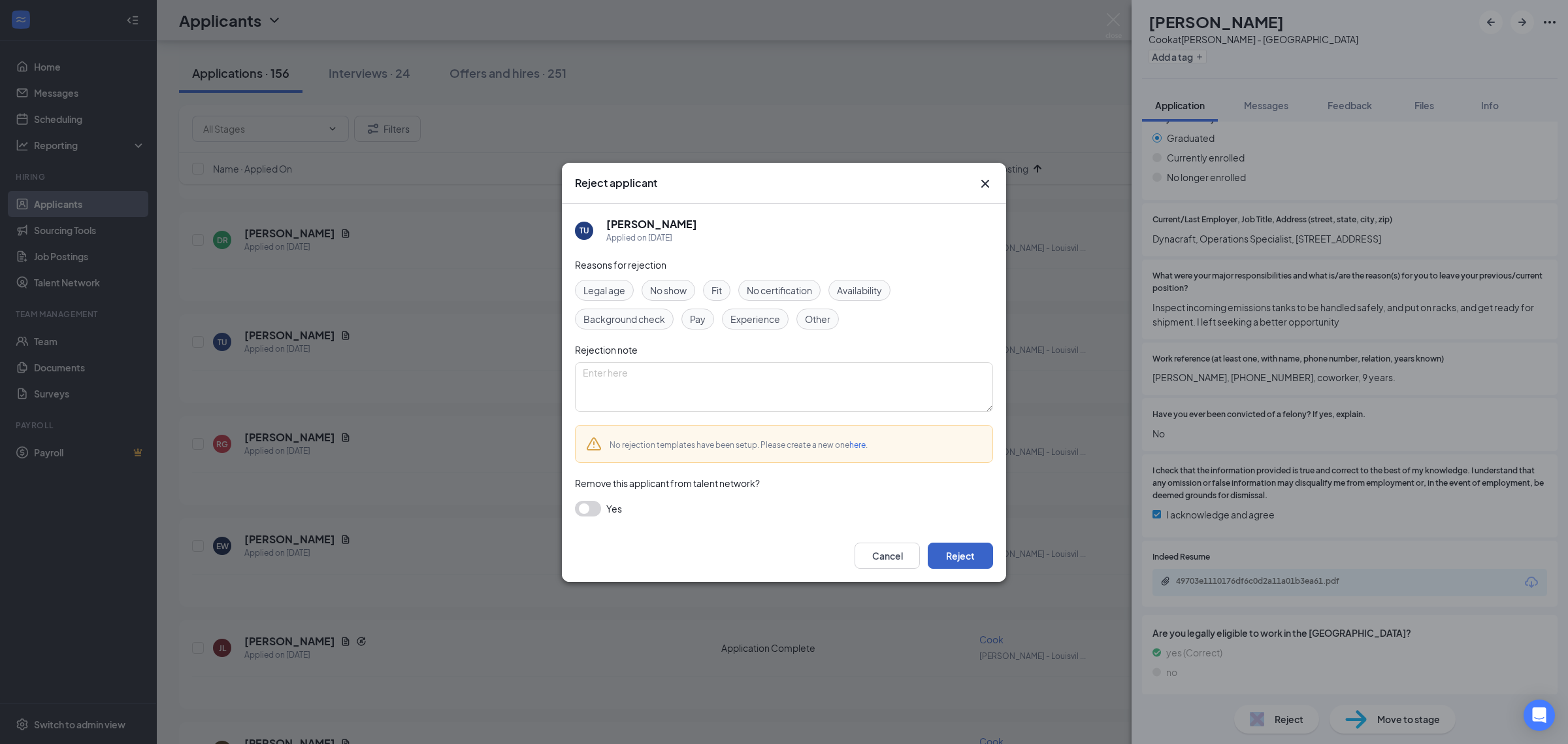
drag, startPoint x: 965, startPoint y: 544, endPoint x: 970, endPoint y: 551, distance: 8.6
click at [970, 551] on button "Reject" at bounding box center [960, 555] width 66 height 26
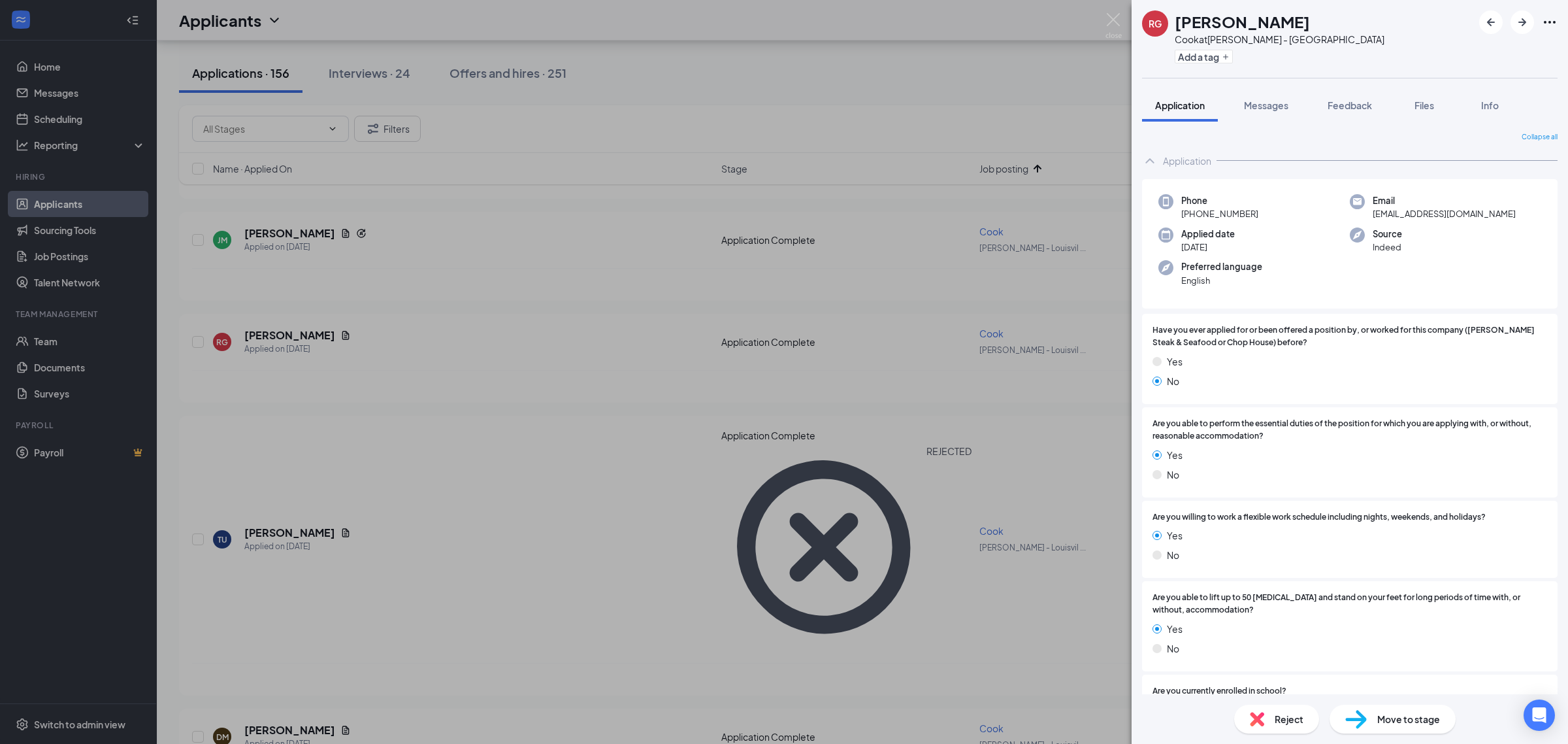
click at [291, 333] on div "RG rudy gomez Cook at Connors - Louisville Add a tag Application Messages Feedb…" at bounding box center [784, 372] width 1568 height 744
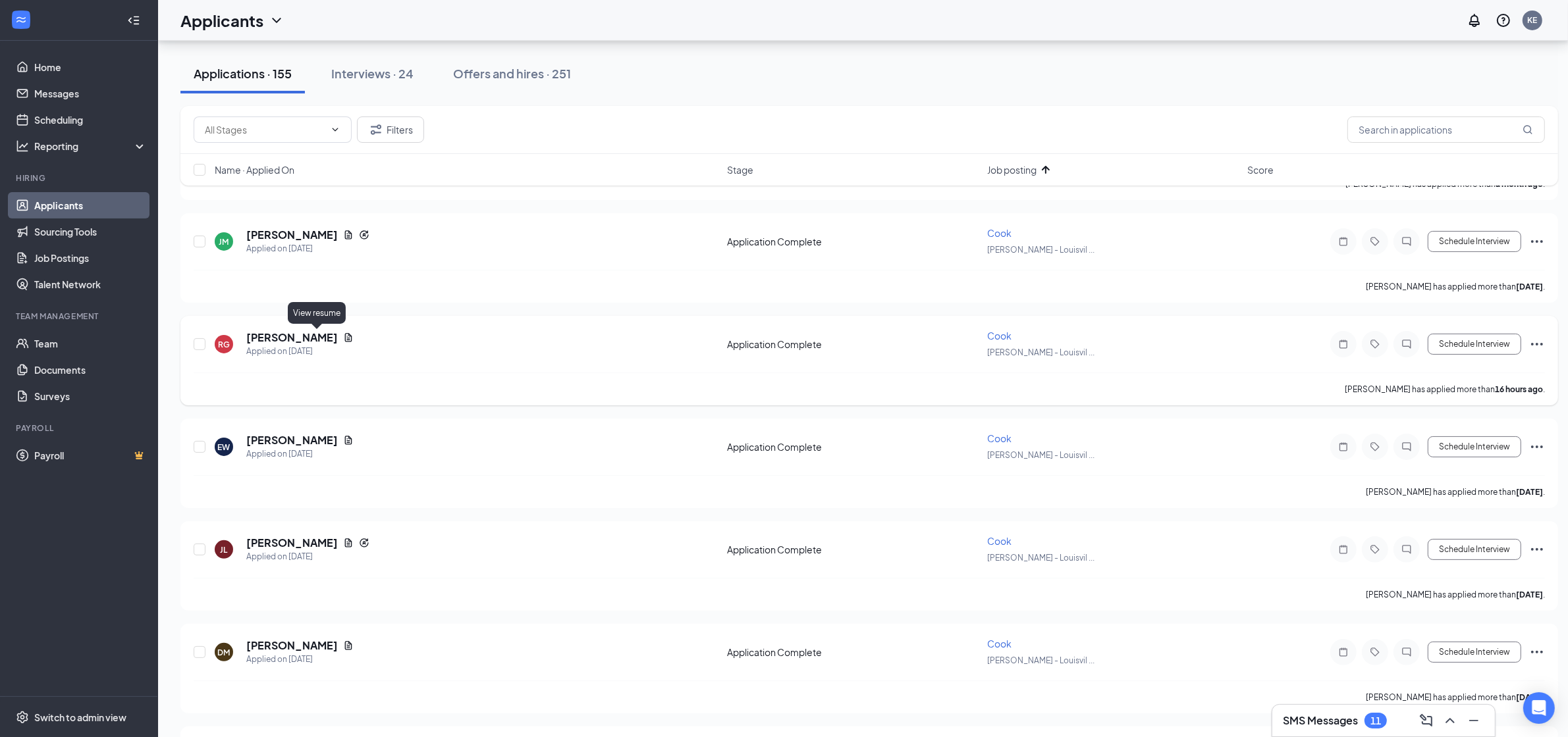
click at [343, 341] on icon "Document" at bounding box center [348, 337] width 11 height 11
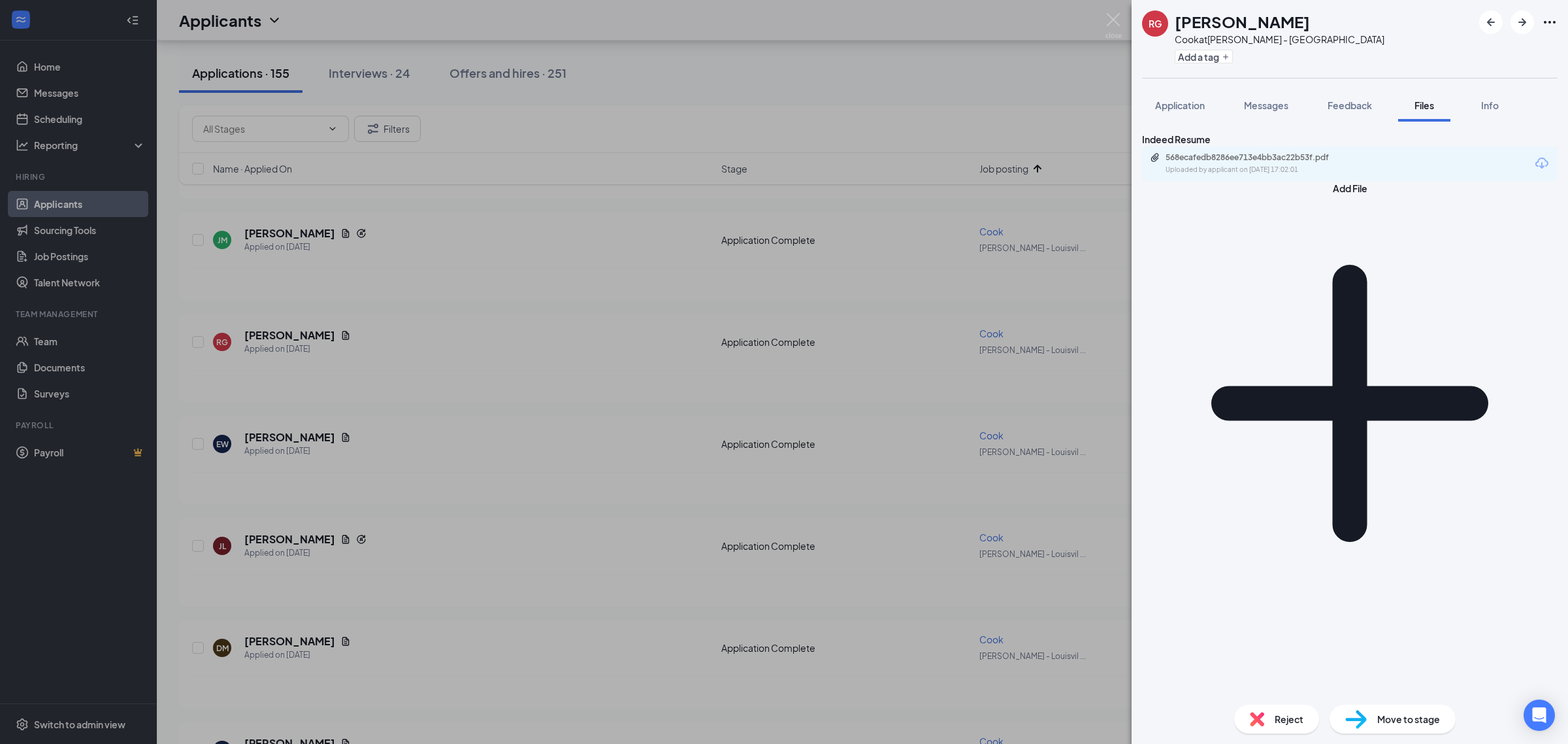
click at [1222, 168] on div "568ecafedb8286ee713e4bb3ac22b53f.pdf Uploaded by applicant on Sep 15, 2025 at 1…" at bounding box center [1350, 163] width 415 height 35
click at [1230, 162] on div "568ecafedb8286ee713e4bb3ac22b53f.pdf" at bounding box center [1256, 157] width 183 height 11
click at [1166, 100] on span "Application" at bounding box center [1180, 105] width 49 height 12
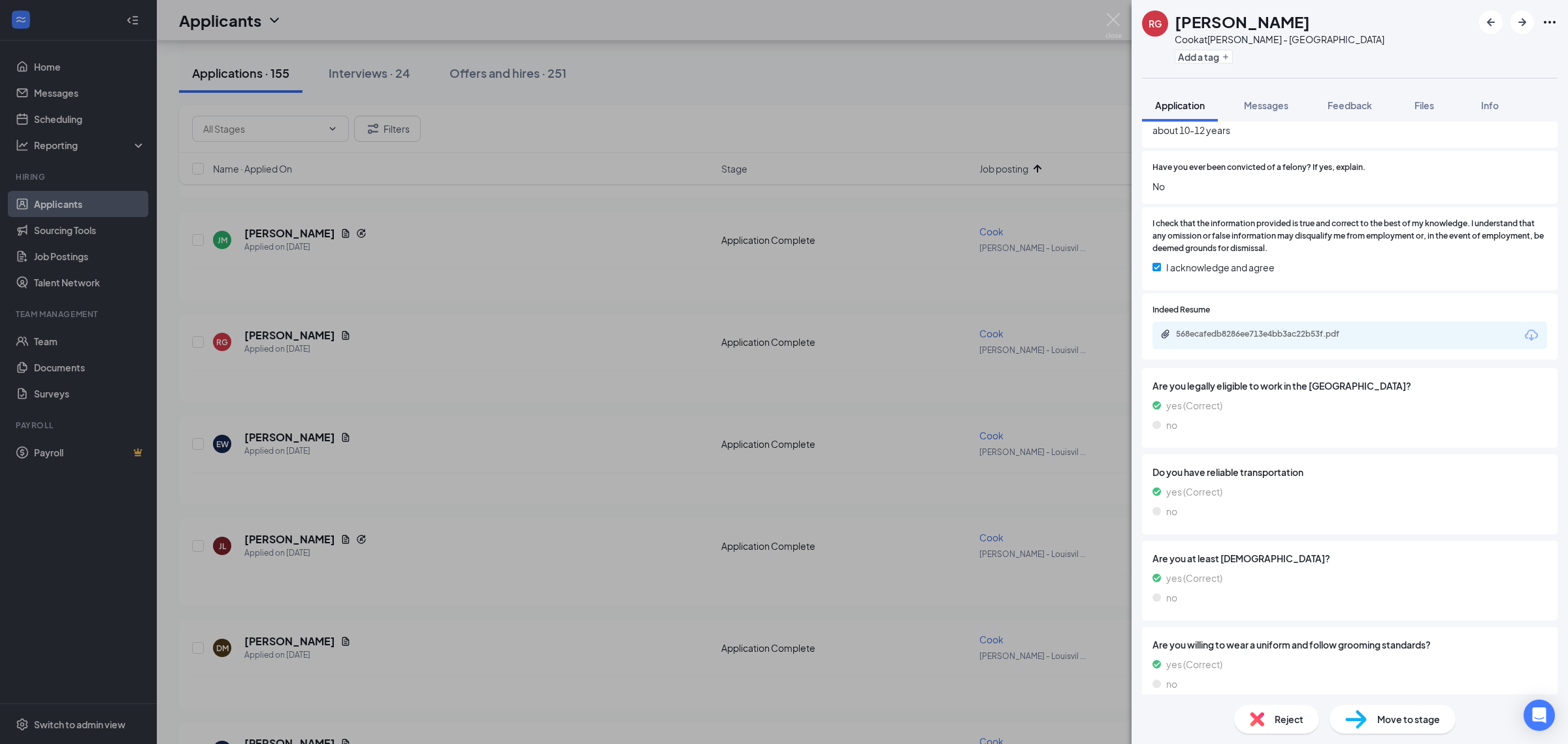
scroll to position [899, 0]
